Goal: Task Accomplishment & Management: Use online tool/utility

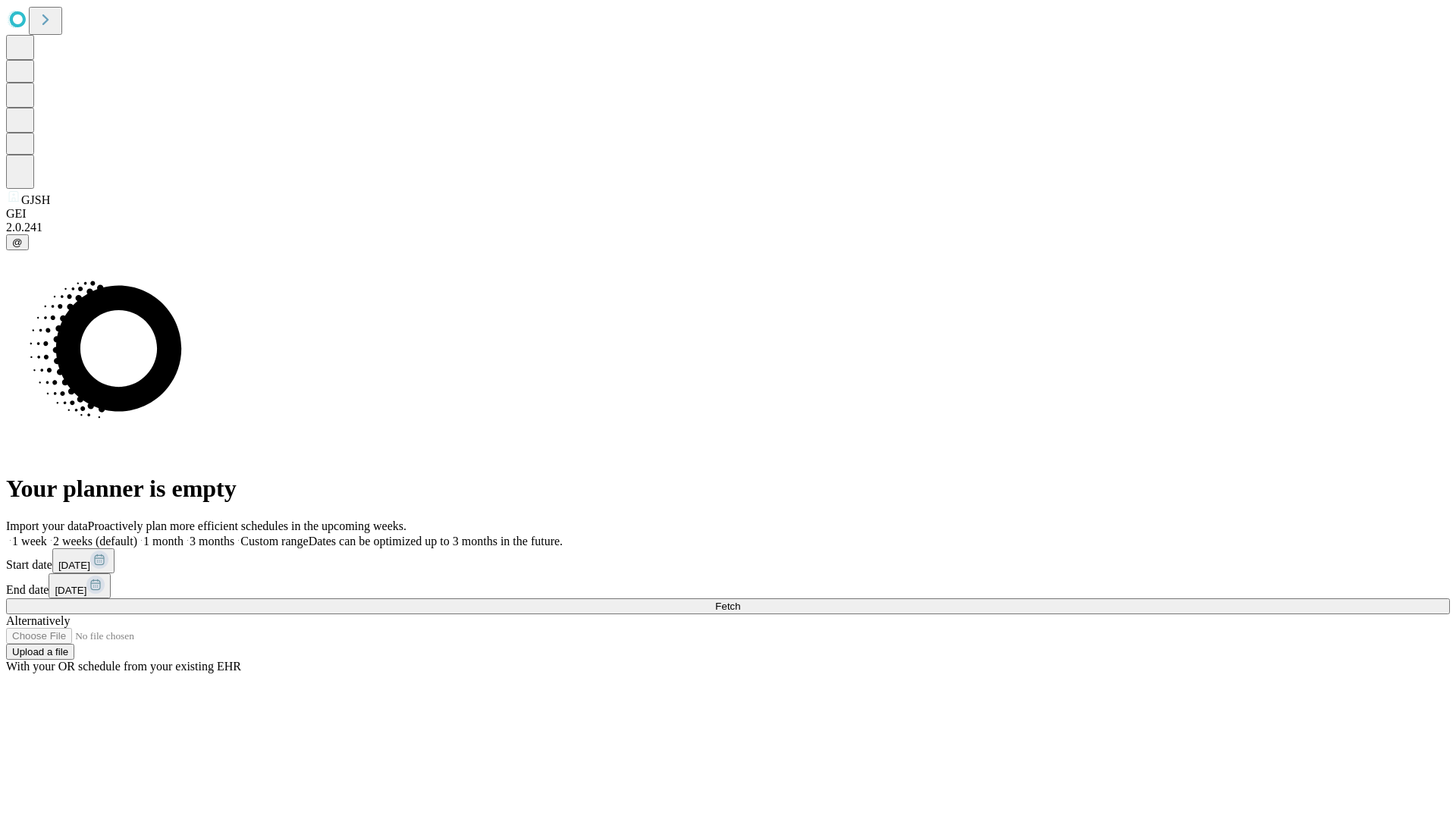
click at [741, 601] on span "Fetch" at bounding box center [728, 606] width 25 height 12
